Goal: Information Seeking & Learning: Learn about a topic

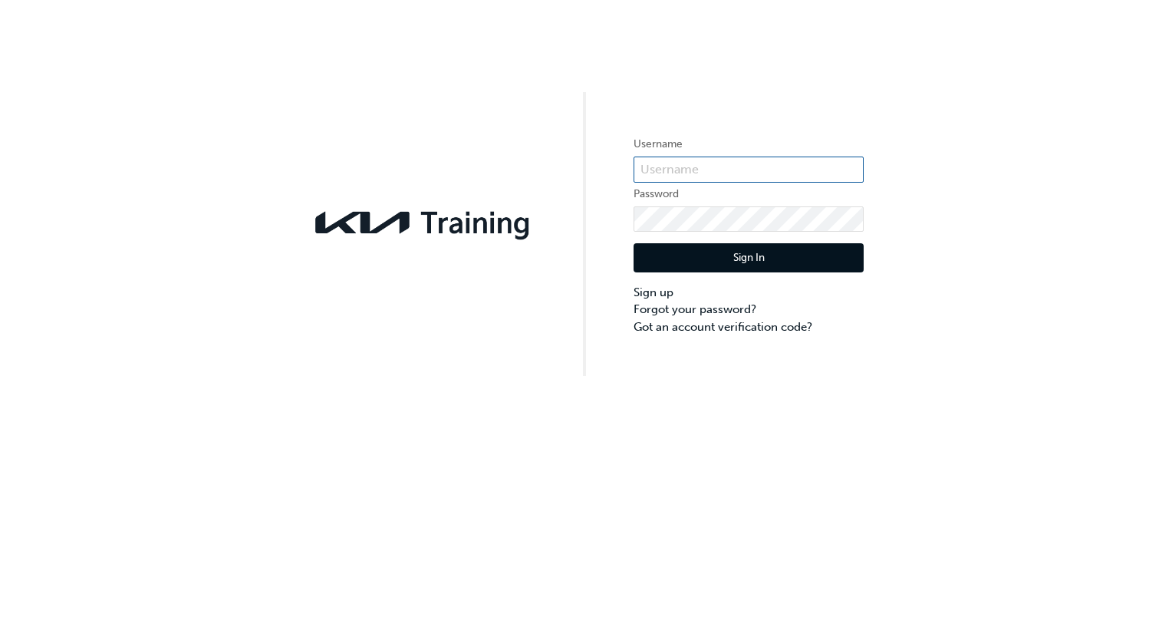
type input "KAU82845A6"
click at [742, 255] on button "Sign In" at bounding box center [748, 257] width 230 height 29
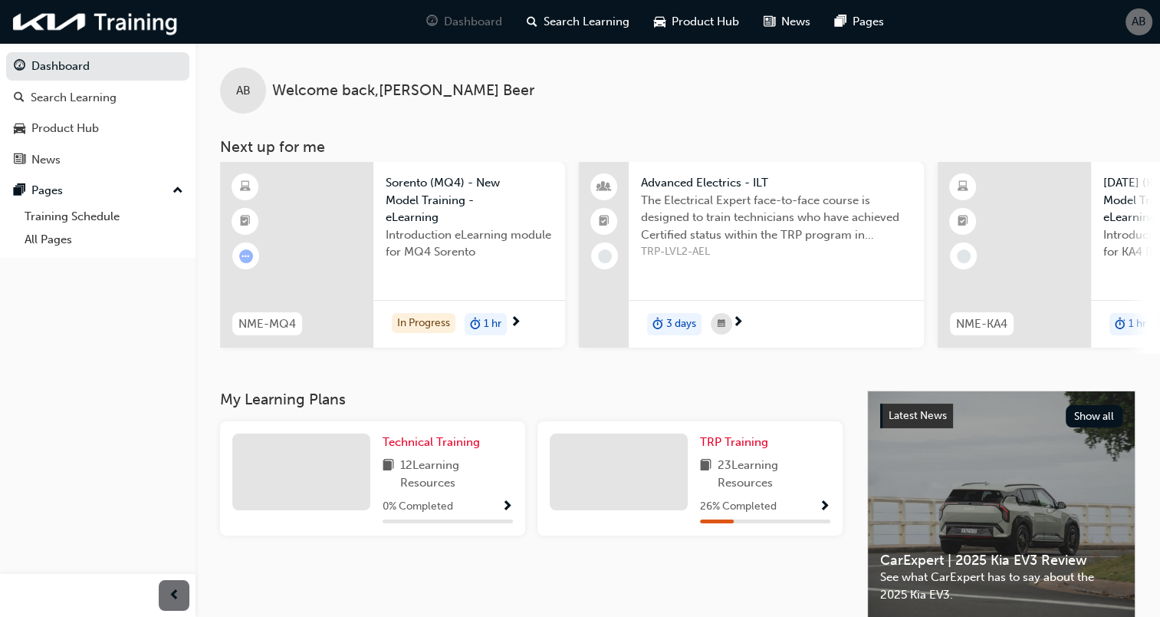
click at [710, 184] on span "Advanced Electrics - ILT" at bounding box center [776, 183] width 271 height 18
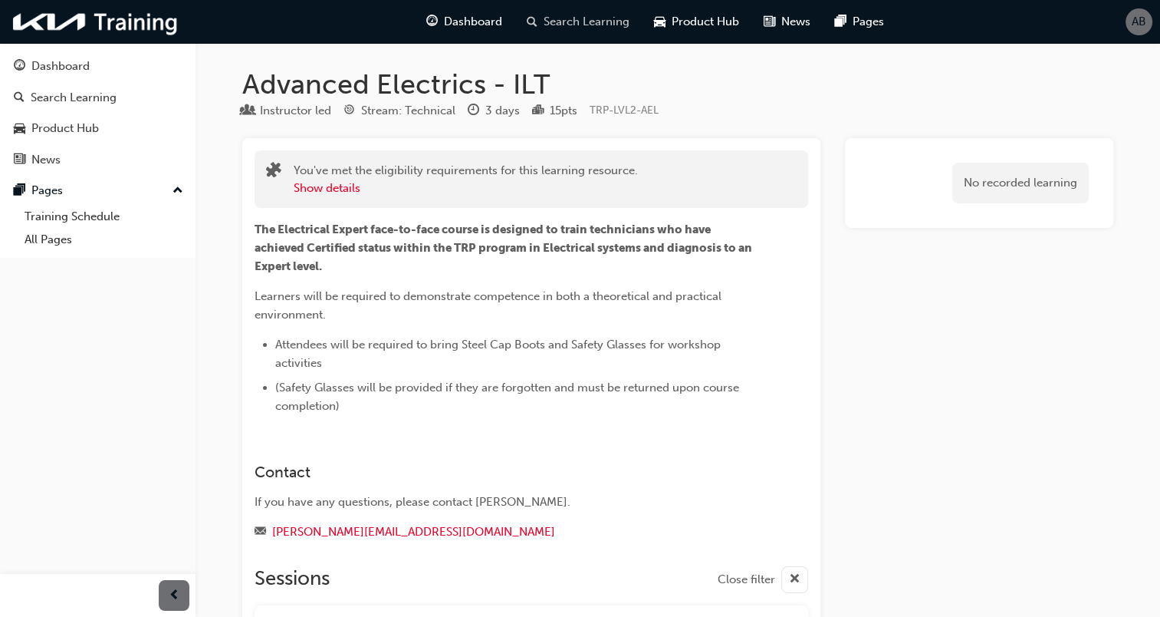
click at [574, 23] on span "Search Learning" at bounding box center [587, 22] width 86 height 18
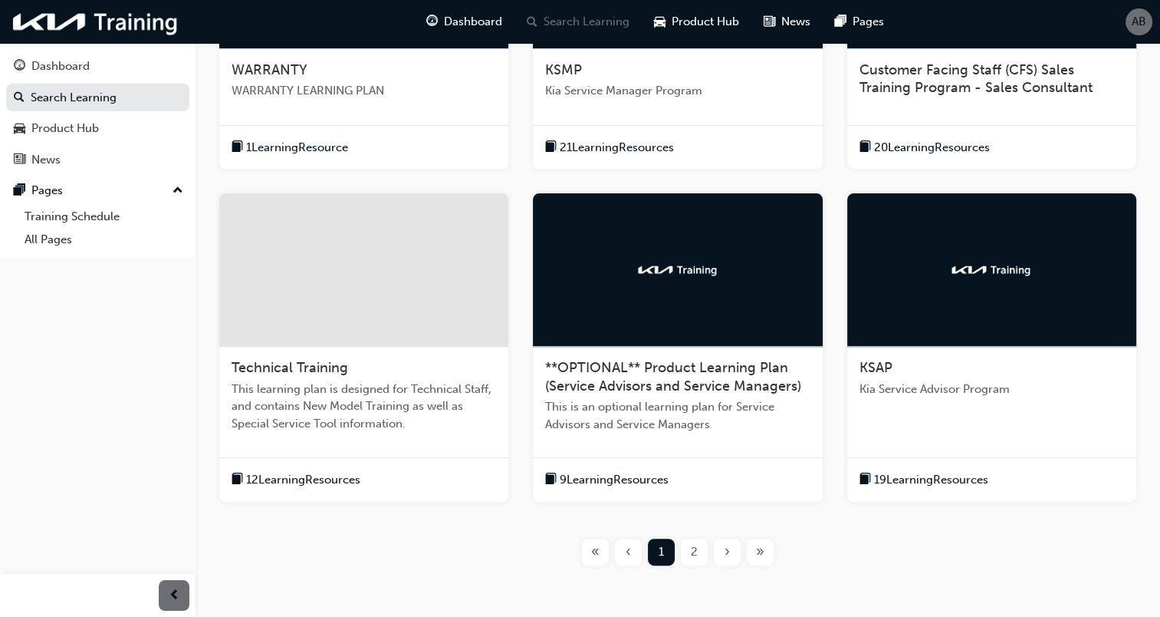
scroll to position [460, 0]
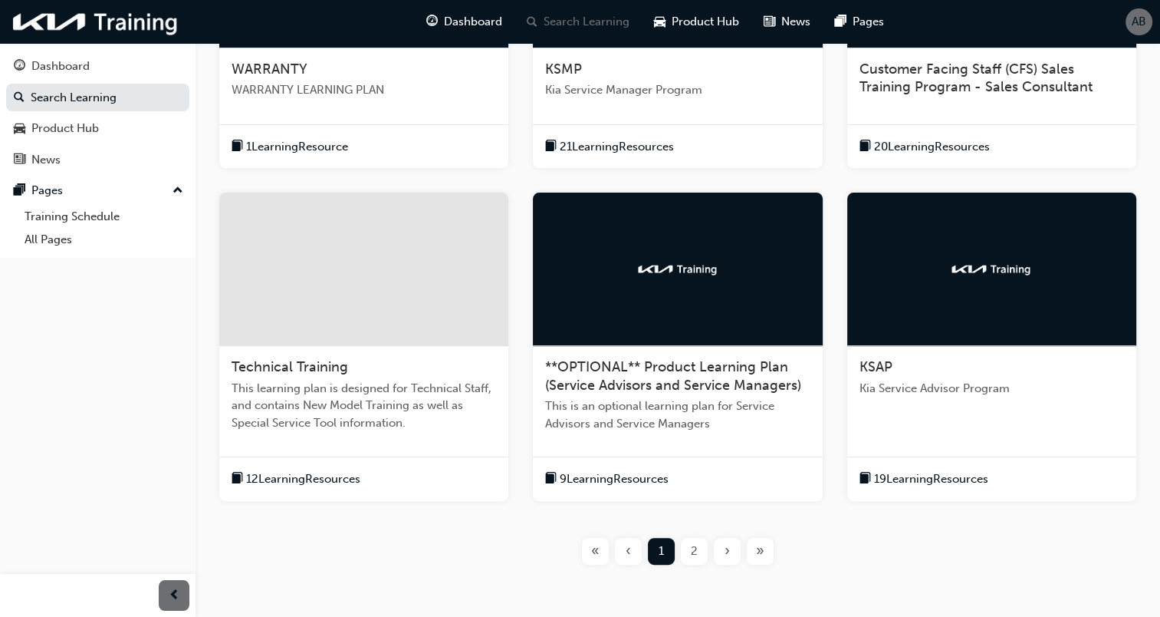
click at [694, 557] on span "2" at bounding box center [694, 551] width 7 height 18
